Goal: Task Accomplishment & Management: Complete application form

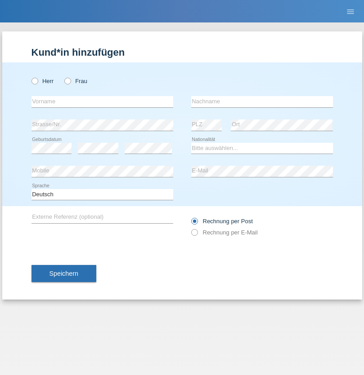
radio input "true"
click at [102, 102] on input "text" at bounding box center [102, 101] width 142 height 11
type input "firat"
click at [262, 102] on input "text" at bounding box center [262, 101] width 142 height 11
type input "kara"
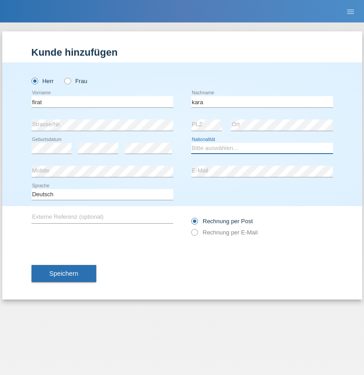
select select "CH"
radio input "true"
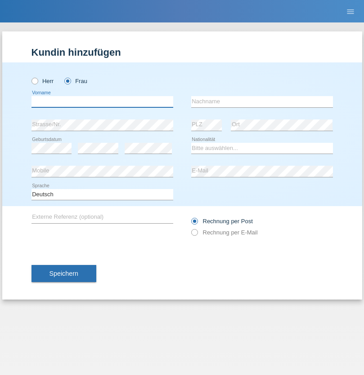
click at [102, 102] on input "text" at bounding box center [102, 101] width 142 height 11
type input "Nuria"
click at [262, 102] on input "text" at bounding box center [262, 101] width 142 height 11
type input "D'Antino"
select select "CH"
